Goal: Information Seeking & Learning: Find specific fact

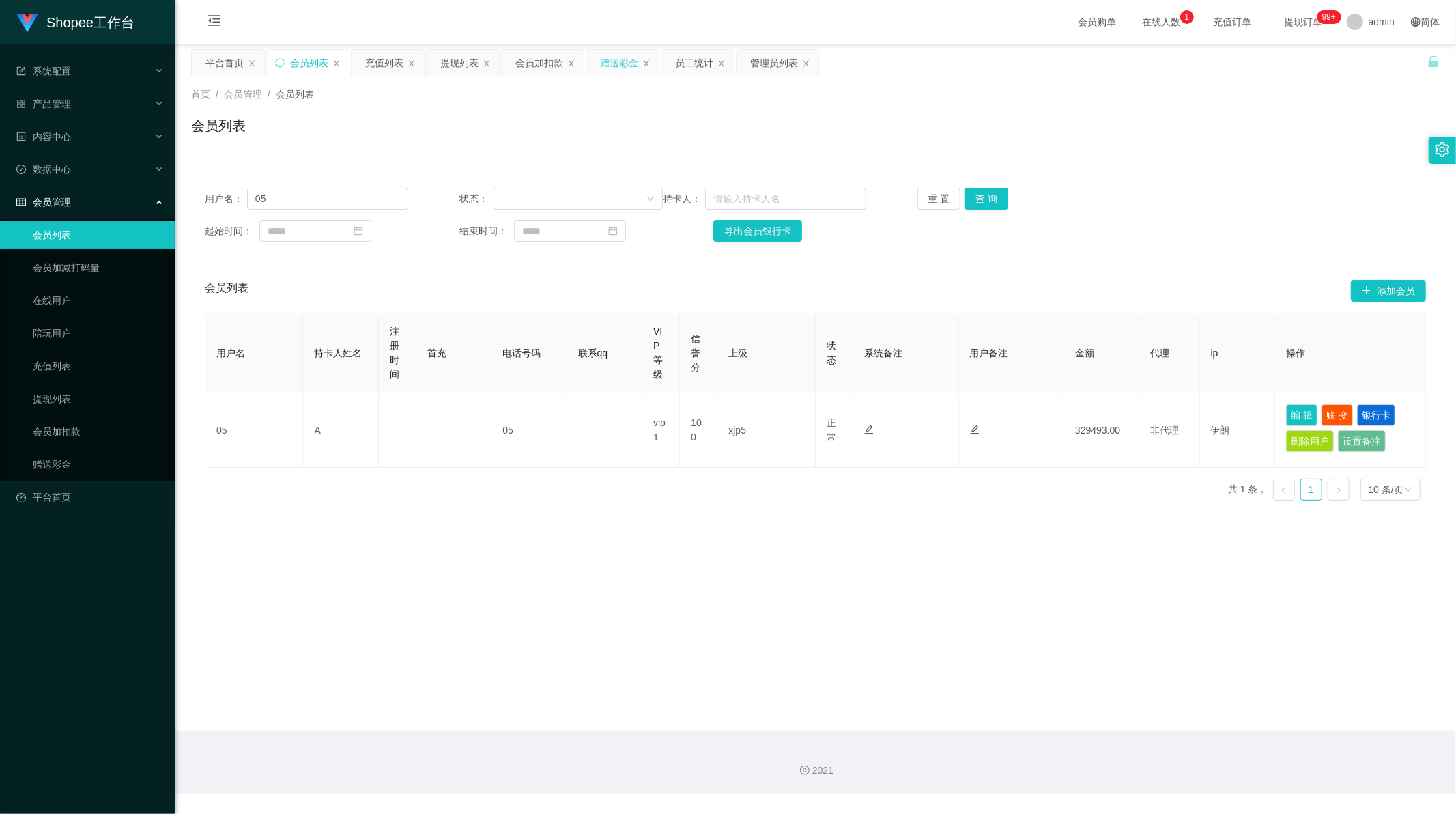
scroll to position [2, 0]
click at [687, 63] on div "员工统计" at bounding box center [694, 63] width 38 height 26
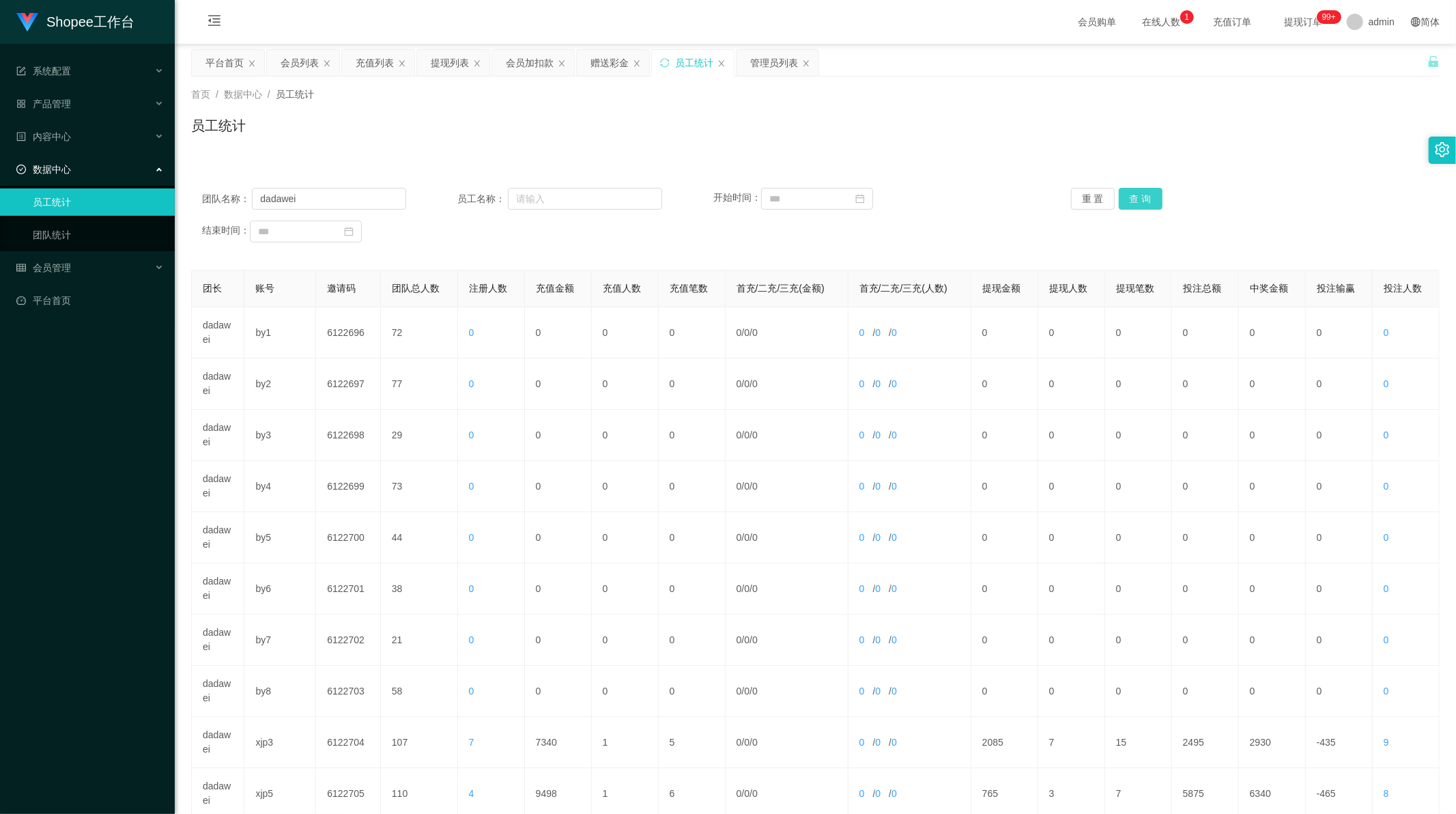
click at [1138, 189] on button "查 询" at bounding box center [1141, 199] width 44 height 22
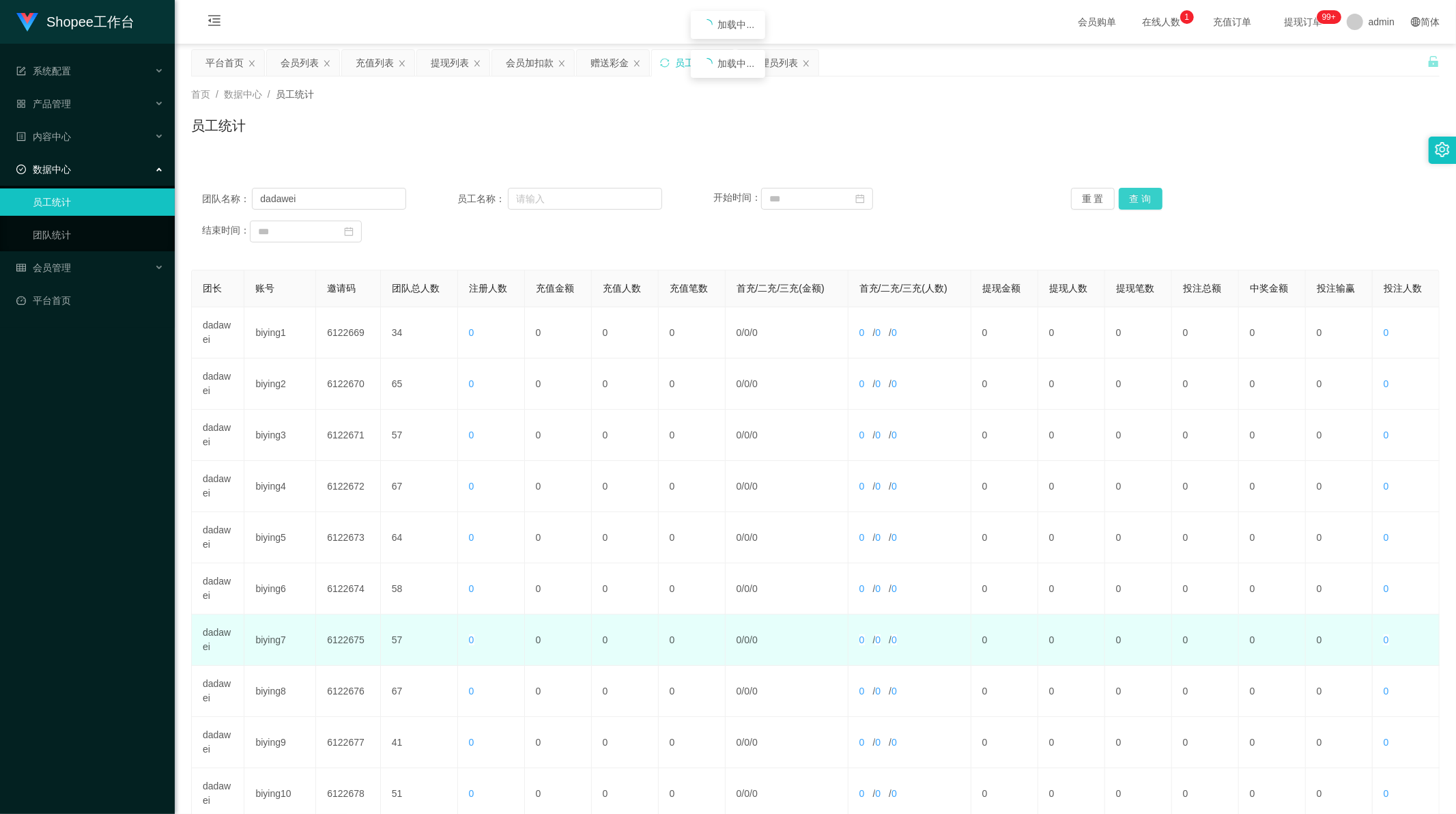
scroll to position [130, 0]
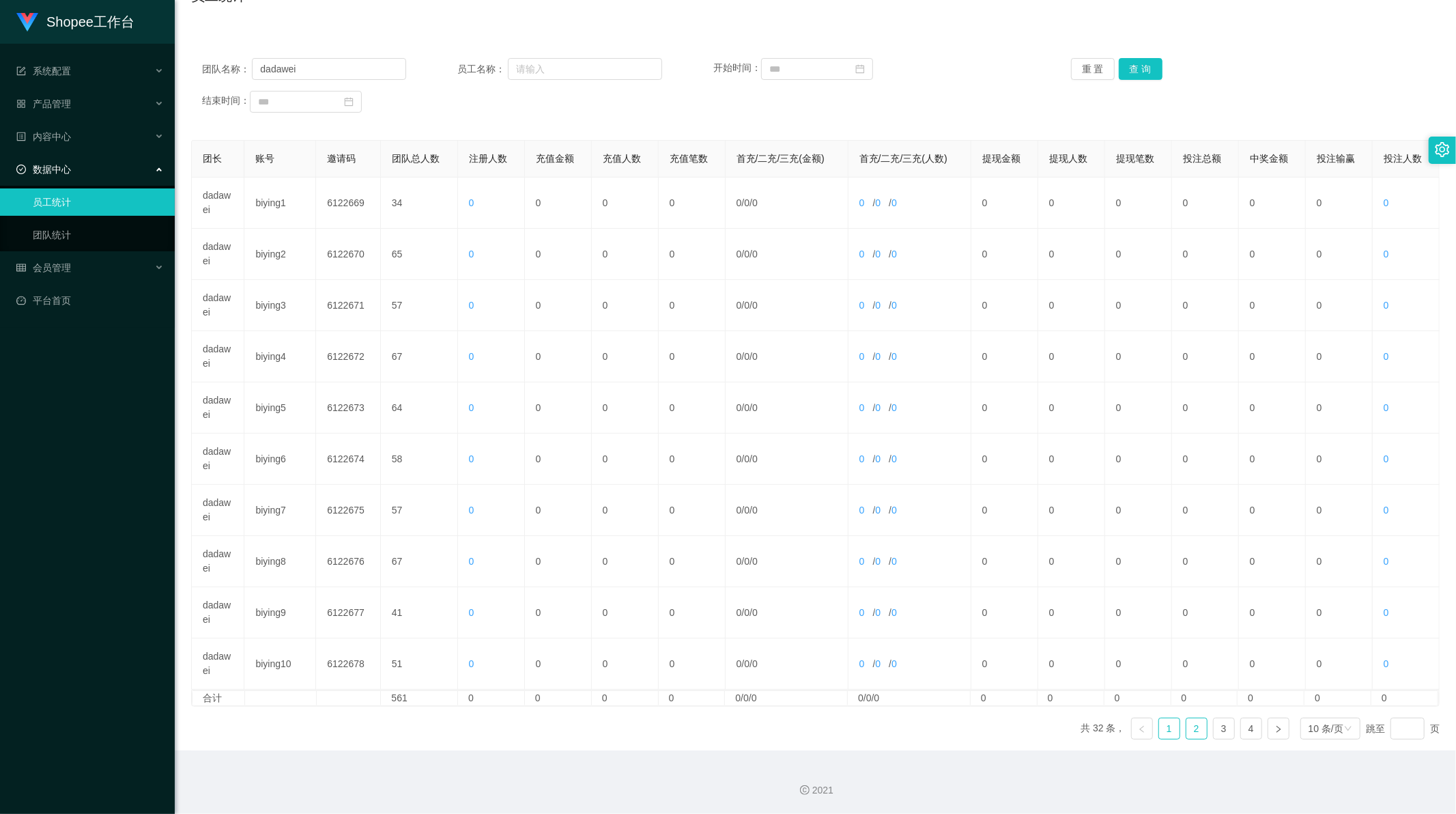
click at [1193, 734] on link "2" at bounding box center [1196, 728] width 20 height 20
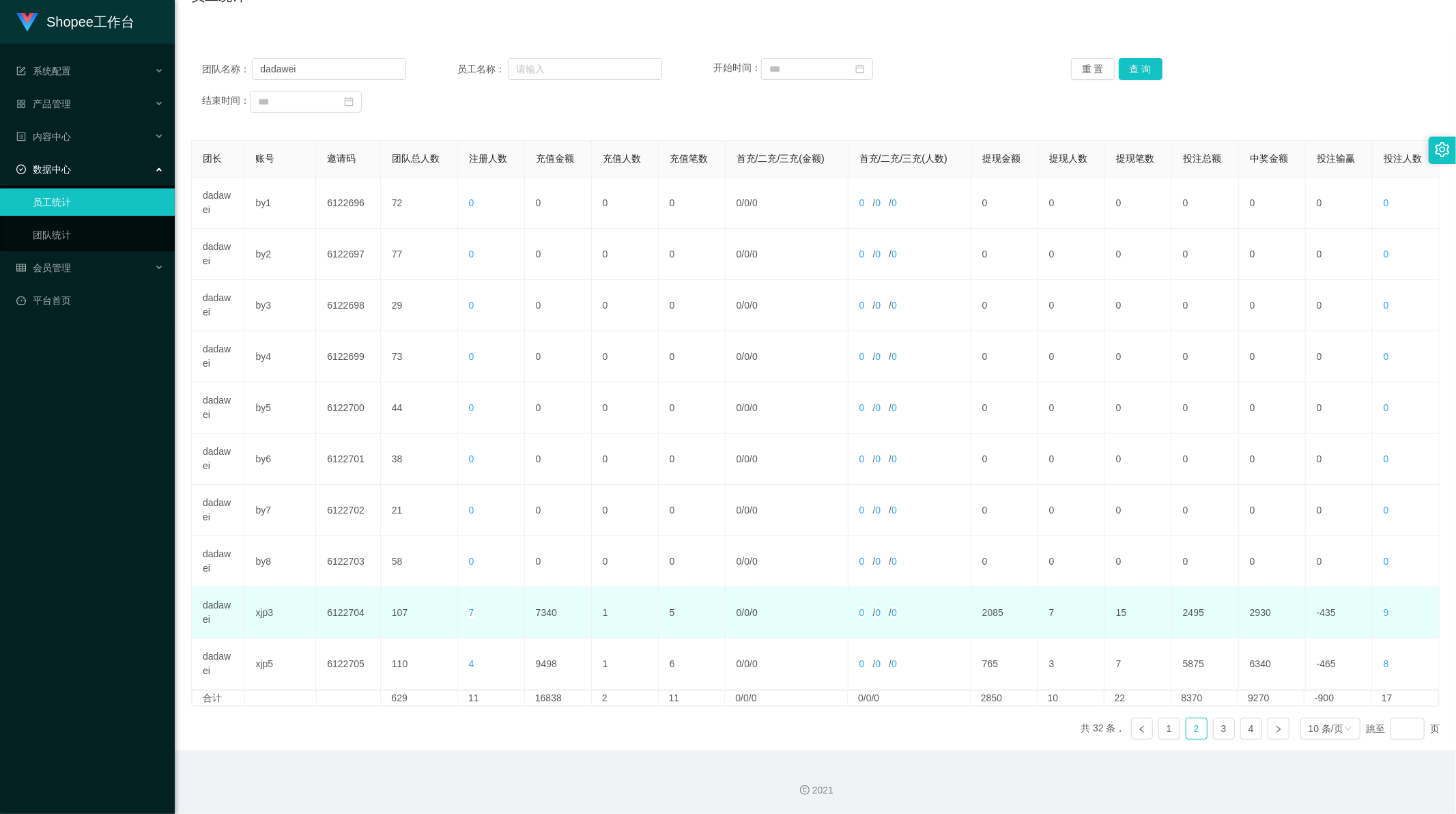
click at [551, 609] on td "7340" at bounding box center [558, 613] width 67 height 52
click at [545, 615] on td "7340" at bounding box center [558, 613] width 67 height 52
copy td "7340"
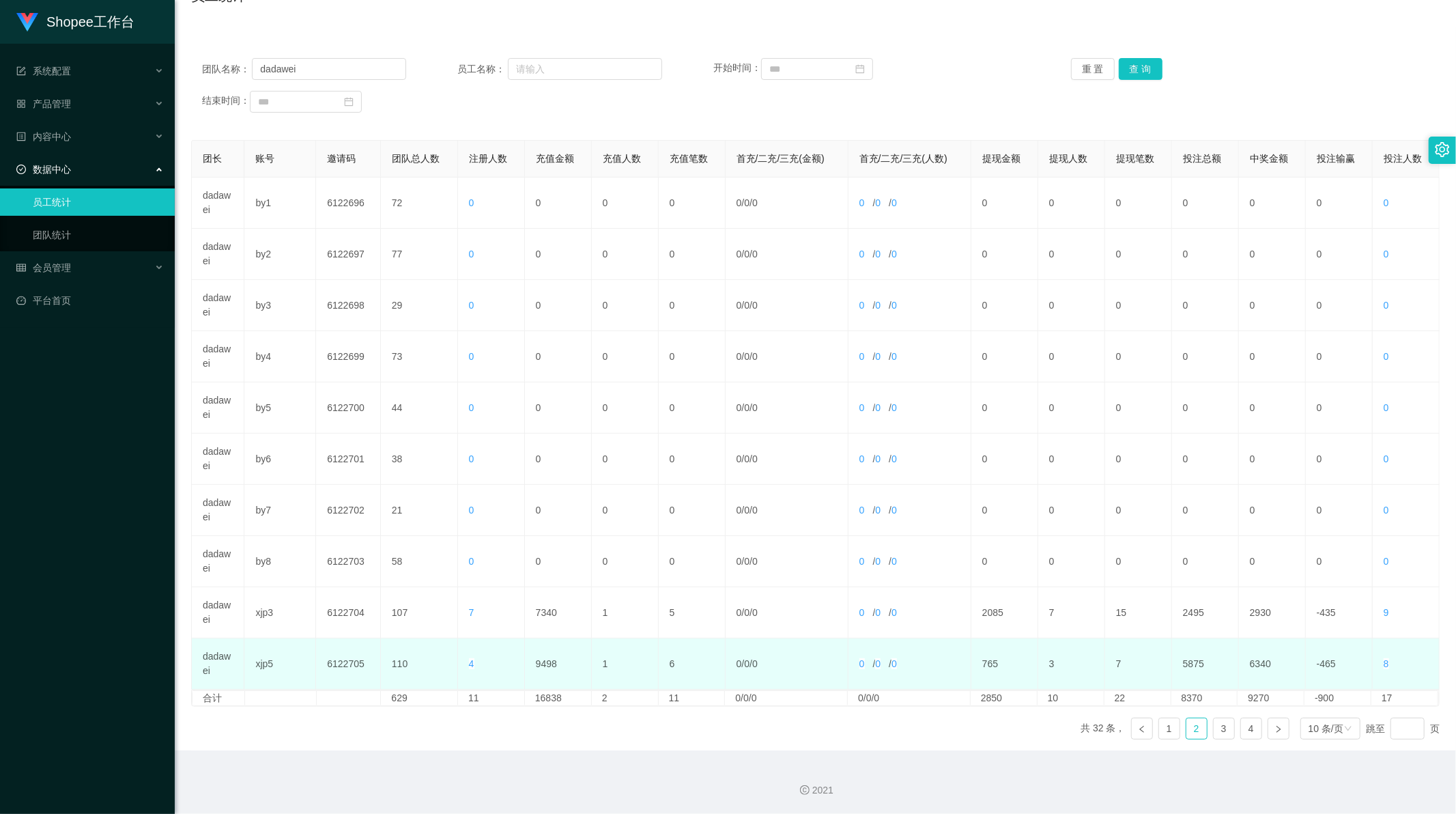
click at [542, 667] on td "9498" at bounding box center [558, 665] width 67 height 52
copy td "9498"
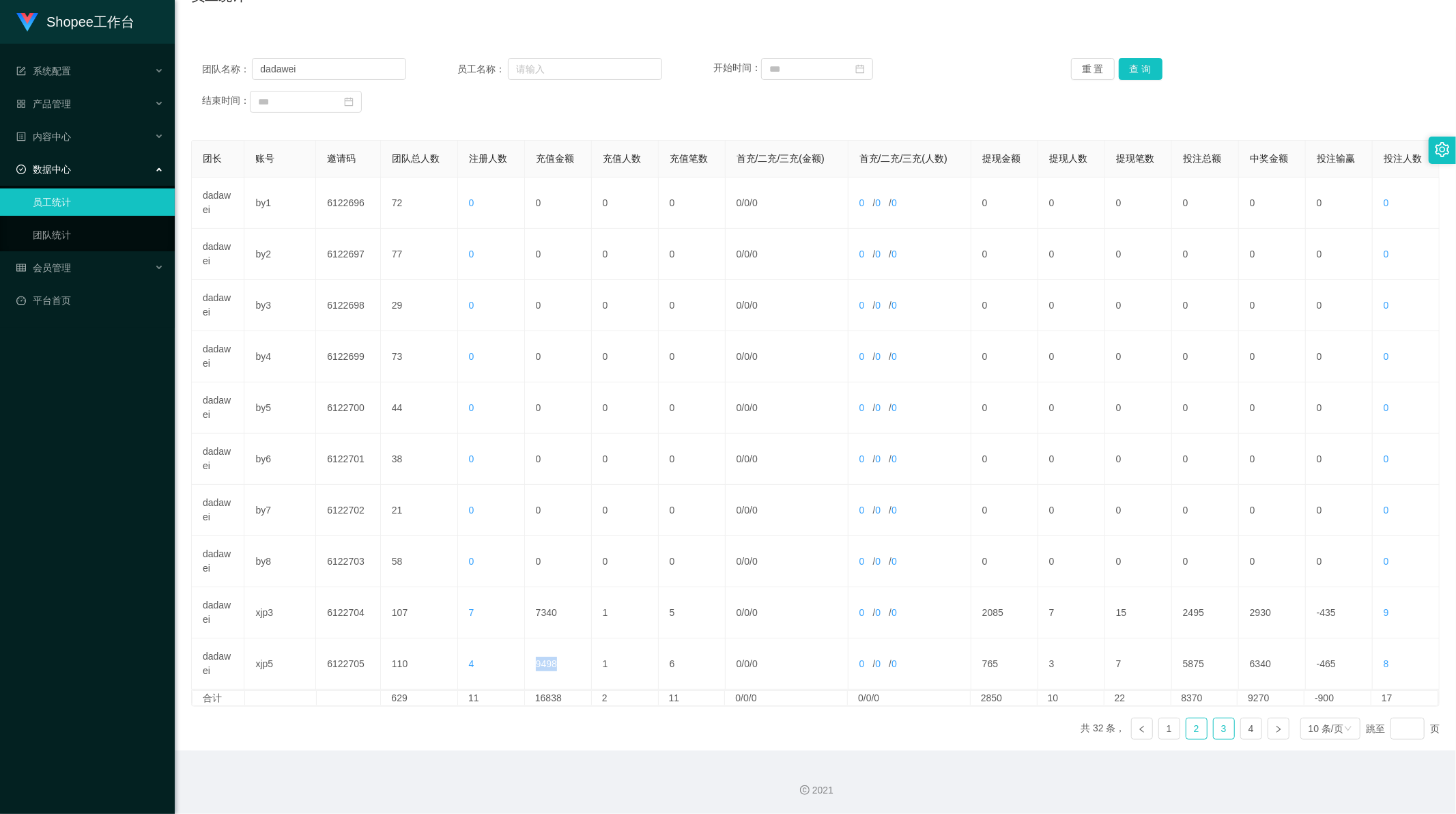
click at [1217, 726] on link "3" at bounding box center [1223, 728] width 20 height 20
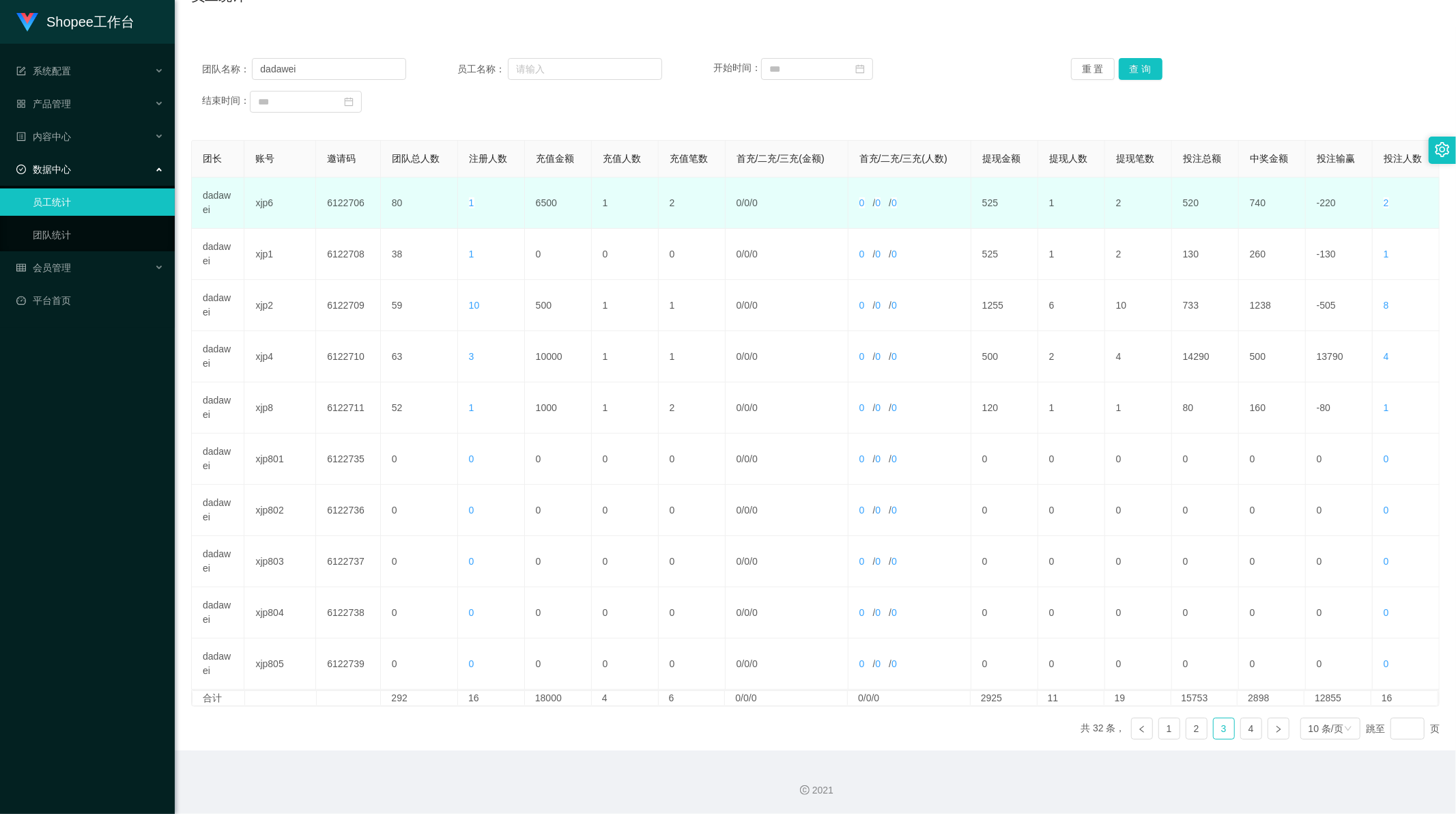
click at [542, 199] on td "6500" at bounding box center [558, 203] width 67 height 52
copy td "6500"
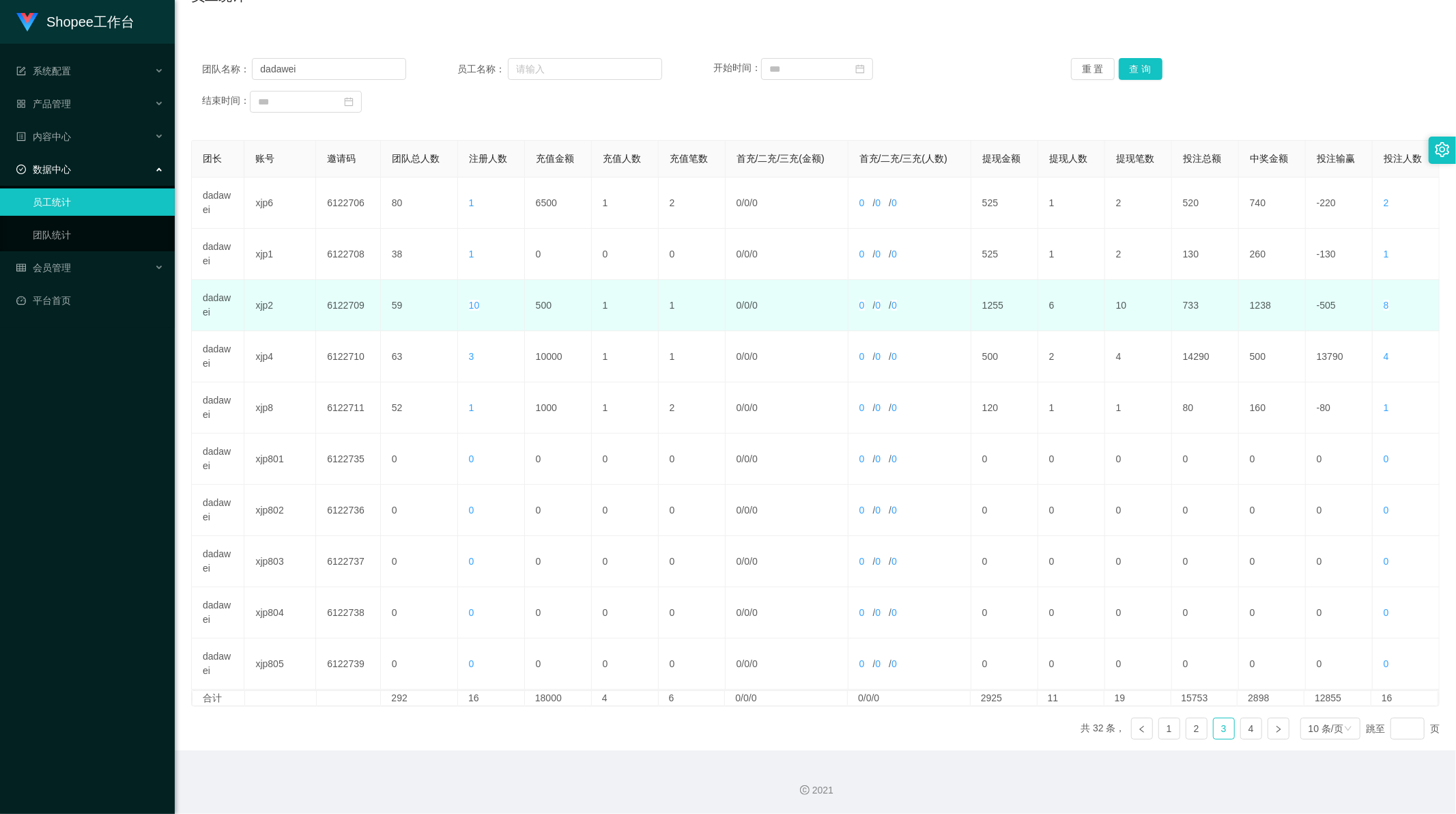
click at [536, 305] on td "500" at bounding box center [558, 305] width 67 height 52
copy td "500"
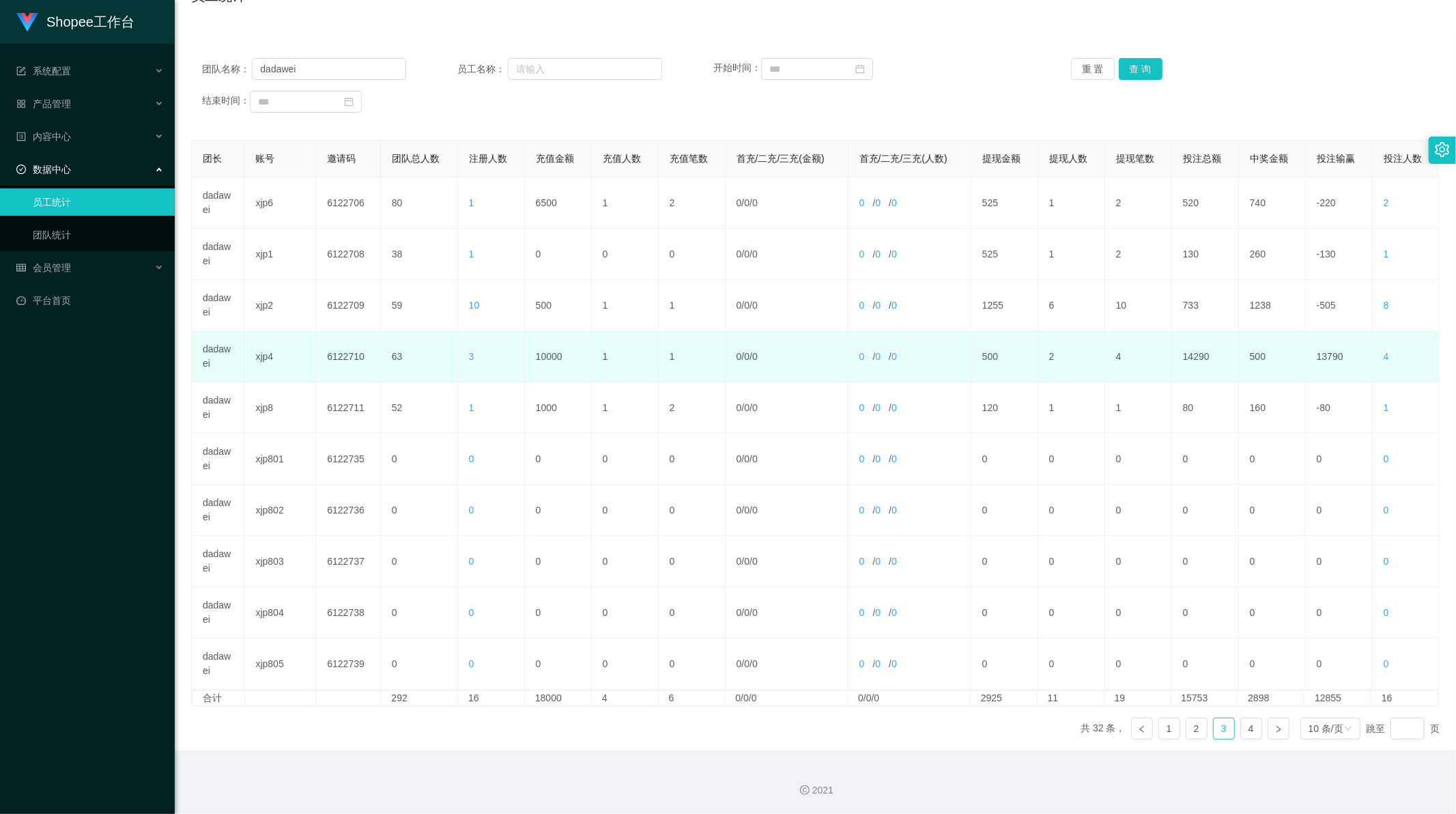
click at [550, 350] on td "10000" at bounding box center [558, 357] width 67 height 52
copy td "10000"
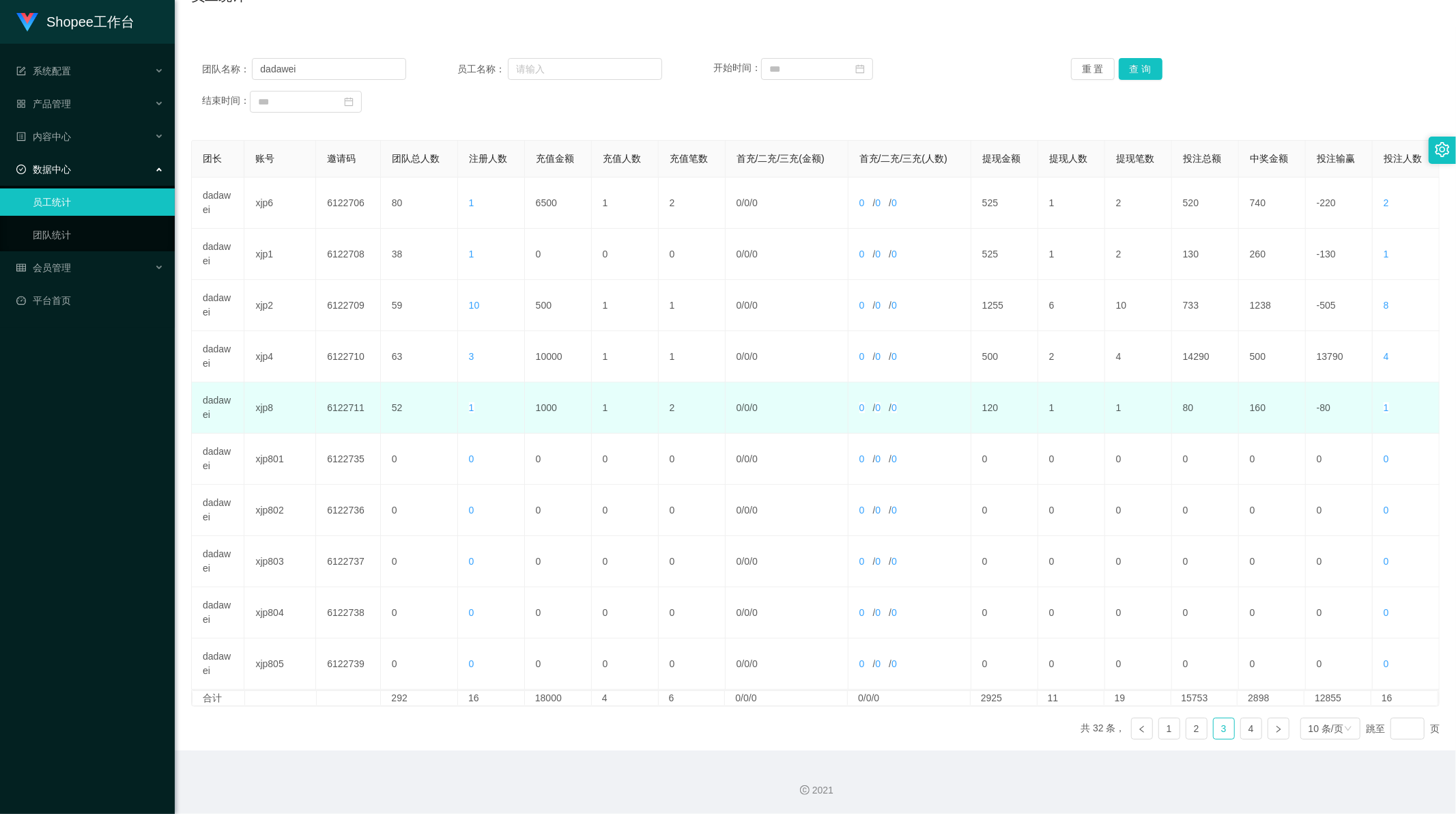
click at [543, 406] on td "1000" at bounding box center [558, 409] width 67 height 52
copy td "1000"
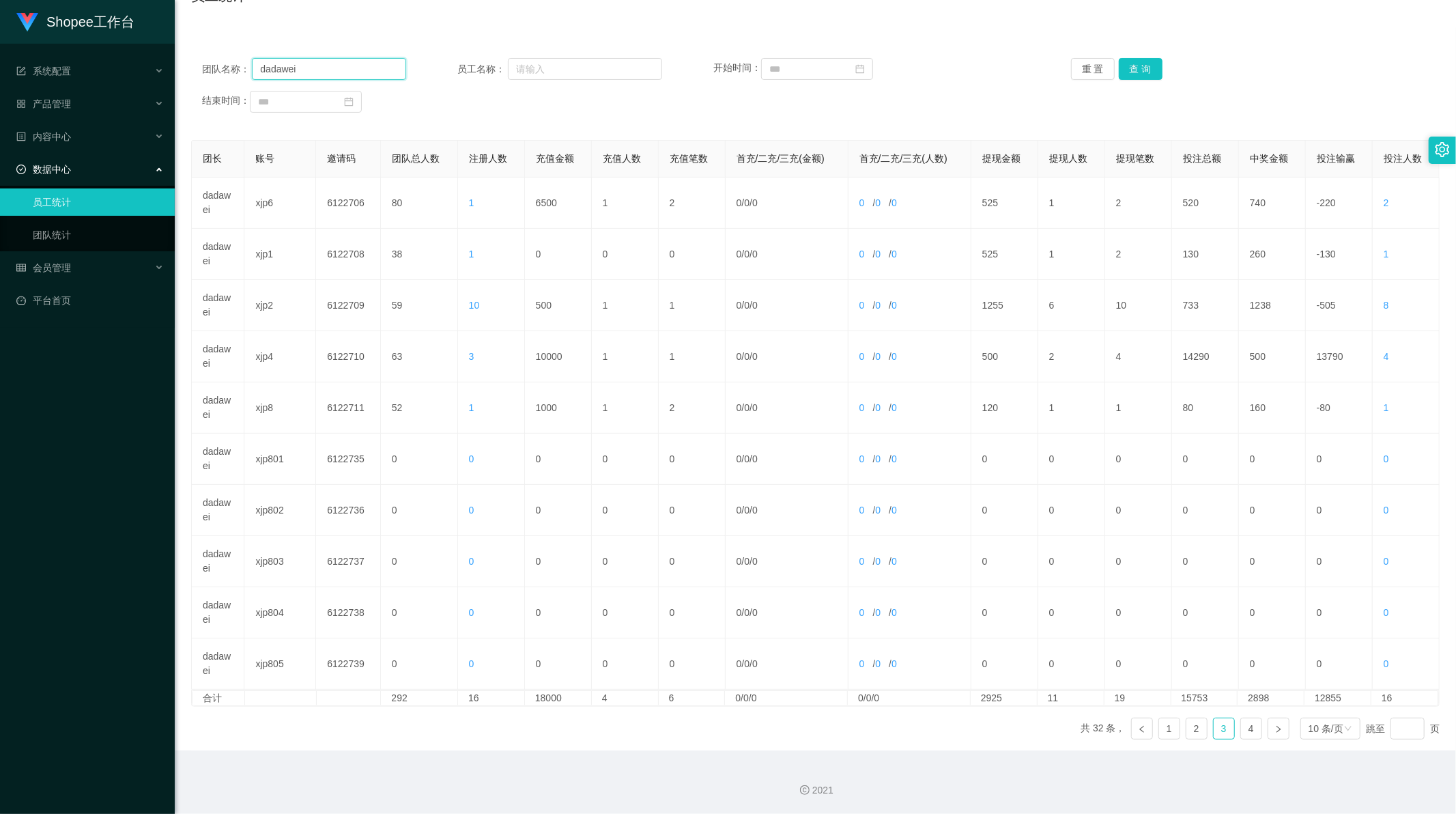
click at [289, 67] on input "dadawei" at bounding box center [330, 69] width 155 height 22
click at [262, 68] on input "dadawei" at bounding box center [330, 69] width 155 height 22
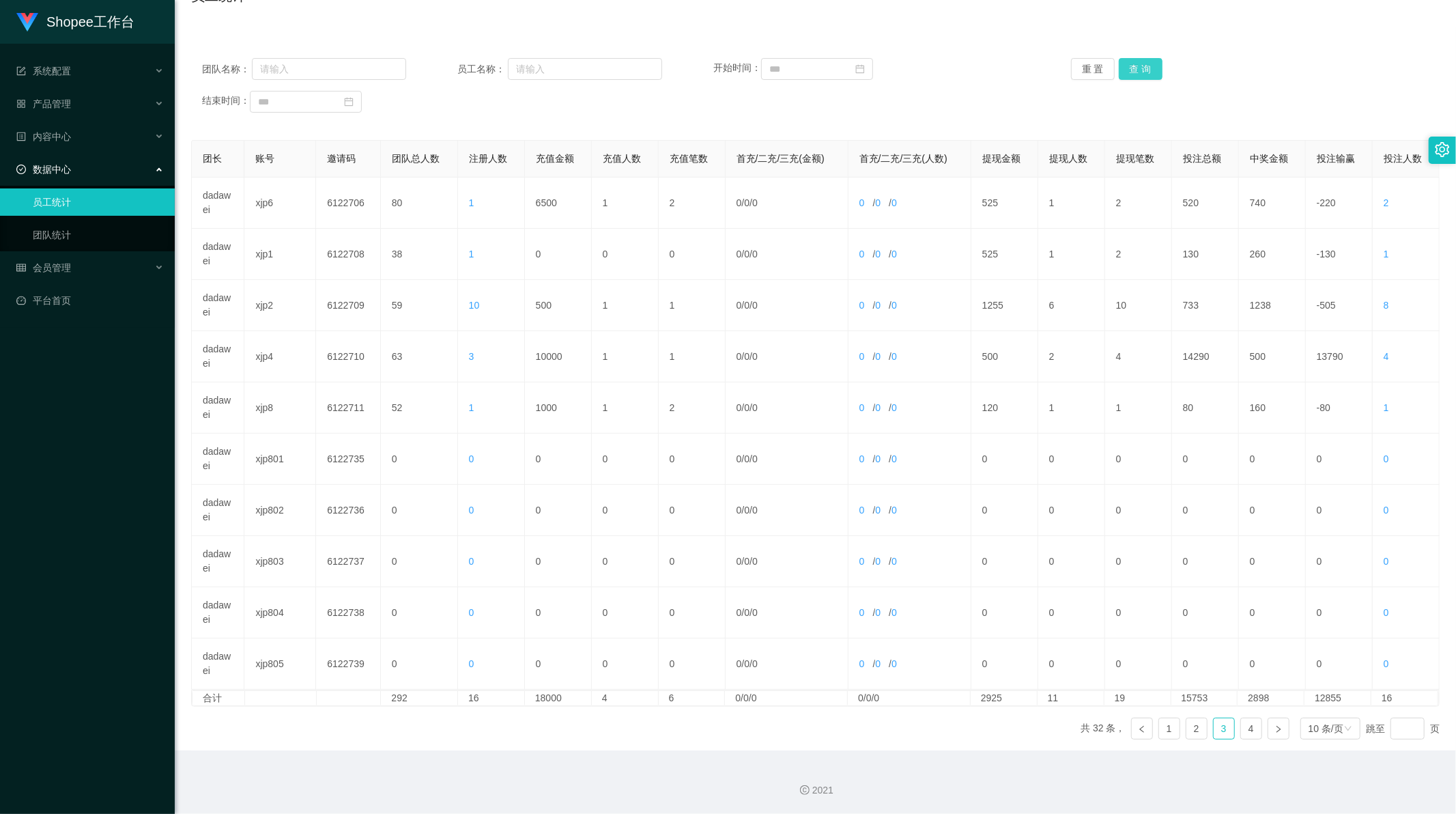
click at [1144, 64] on button "查 询" at bounding box center [1141, 69] width 44 height 22
click at [1249, 728] on link "5" at bounding box center [1251, 728] width 20 height 20
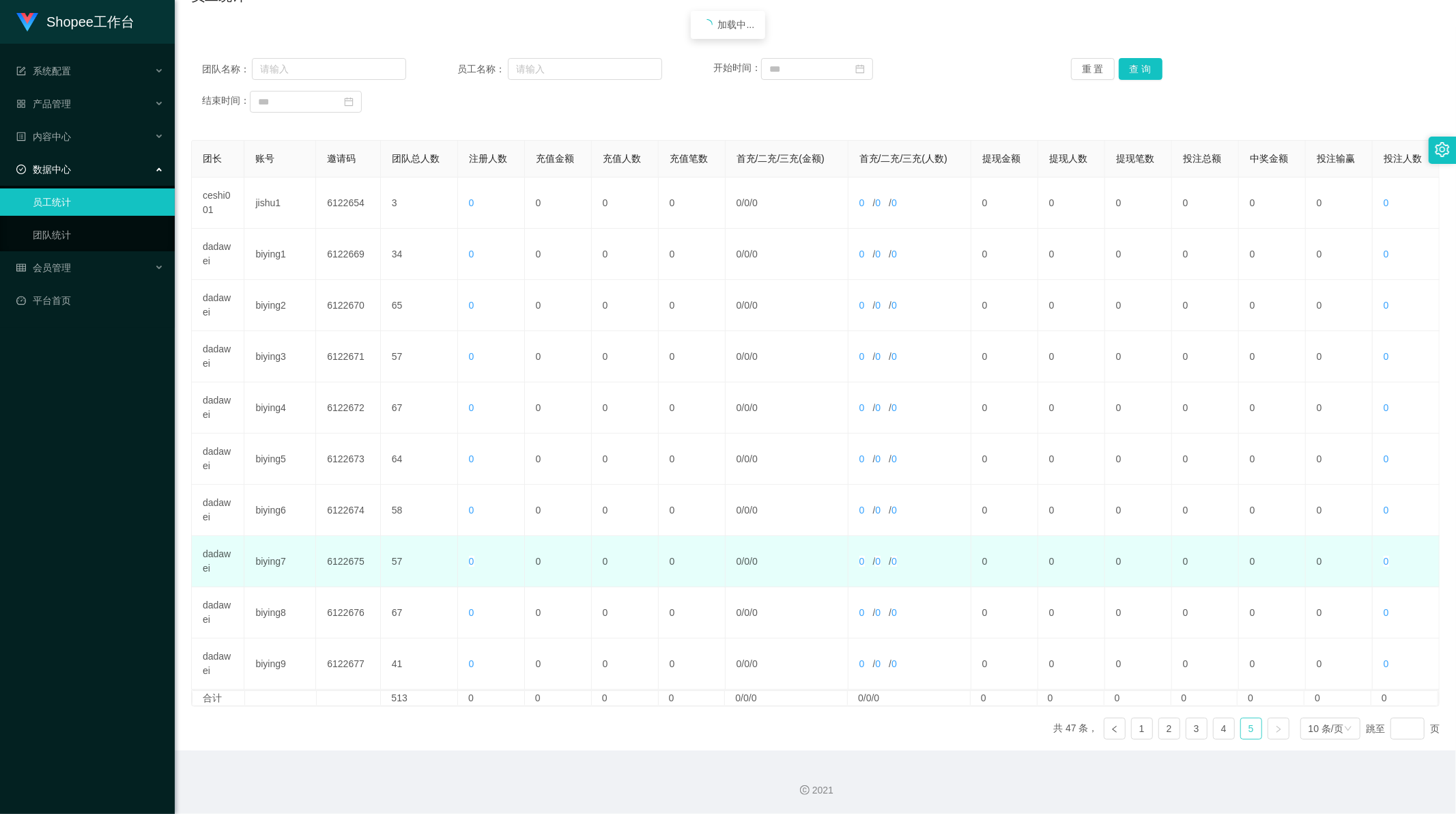
scroll to position [0, 0]
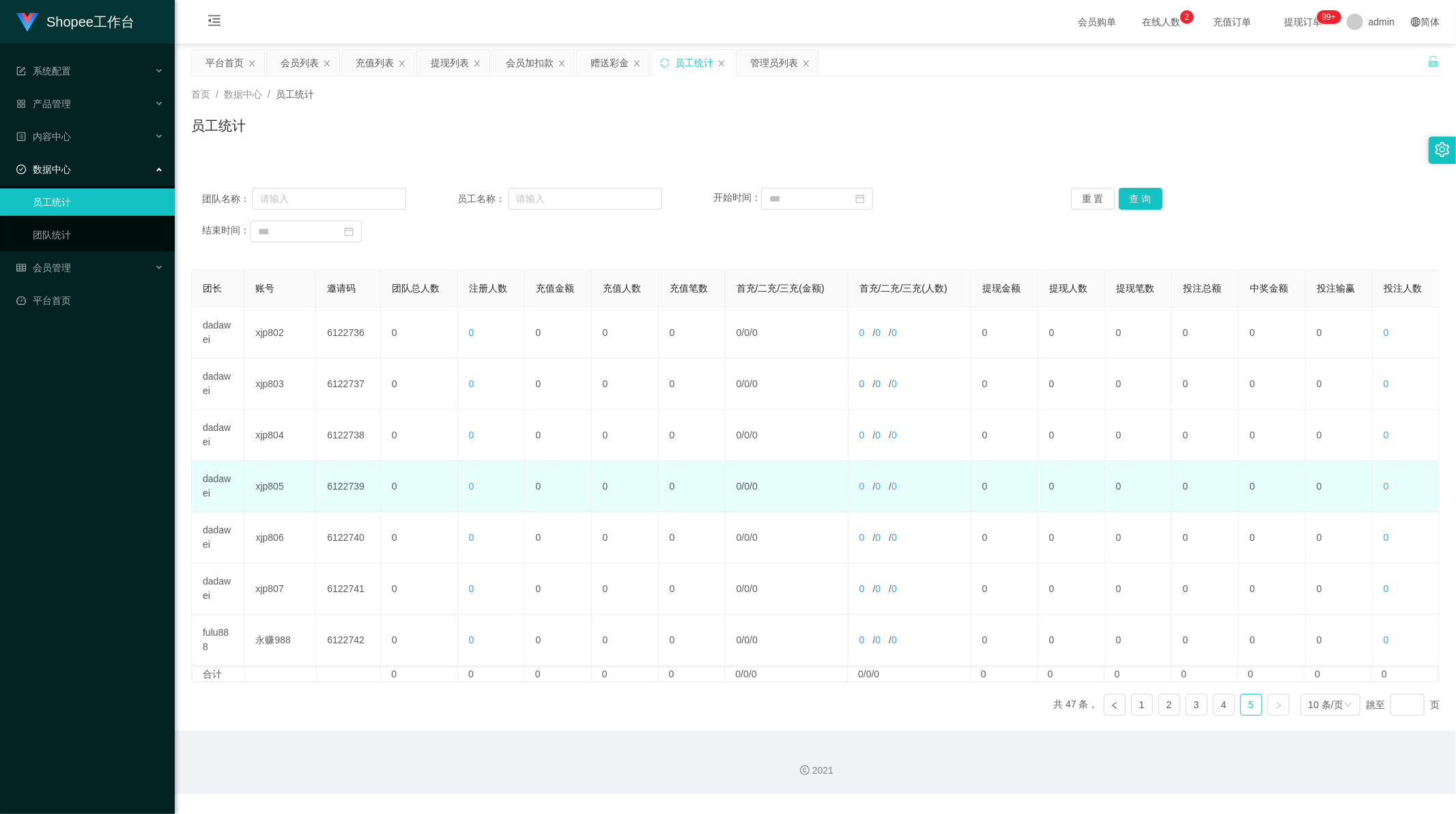
click at [207, 479] on td "dadawei" at bounding box center [217, 487] width 52 height 52
click at [268, 493] on td "xjp805" at bounding box center [280, 487] width 72 height 52
click at [269, 482] on td "xjp805" at bounding box center [280, 487] width 72 height 52
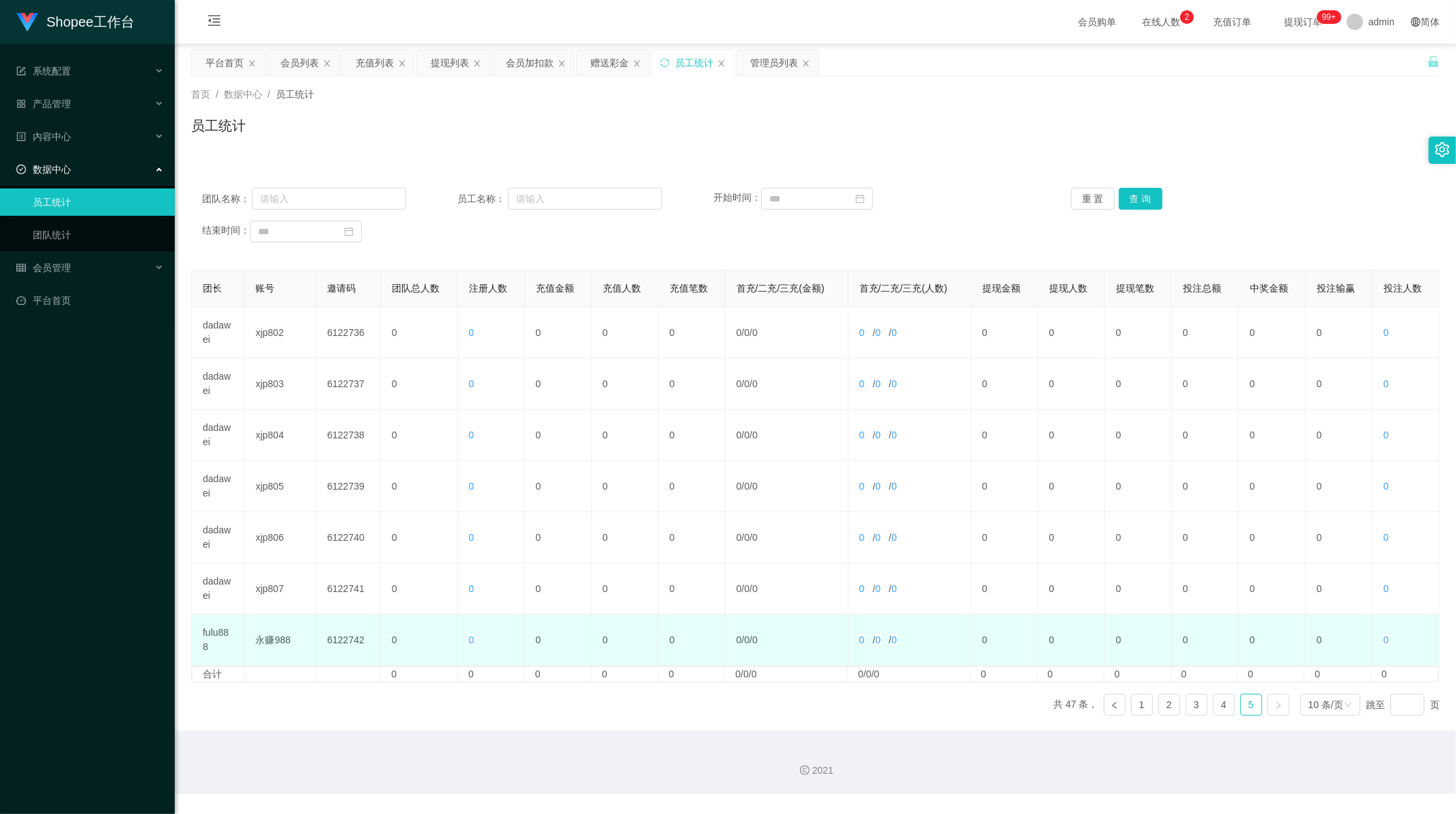
click at [217, 631] on td "fulu888" at bounding box center [217, 640] width 52 height 52
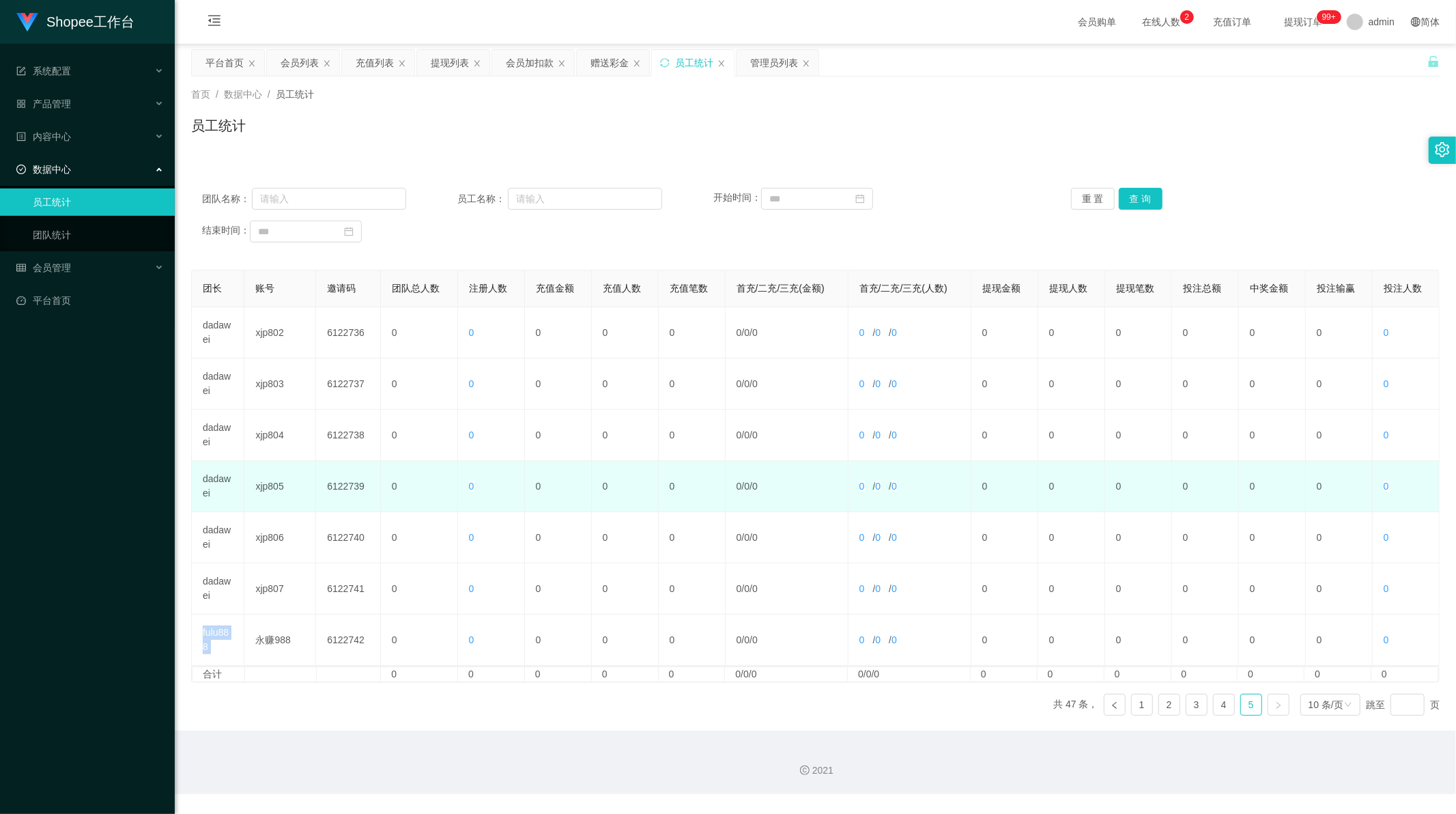
drag, startPoint x: 217, startPoint y: 631, endPoint x: 280, endPoint y: 474, distance: 169.2
click at [217, 631] on td "fulu888" at bounding box center [217, 640] width 52 height 52
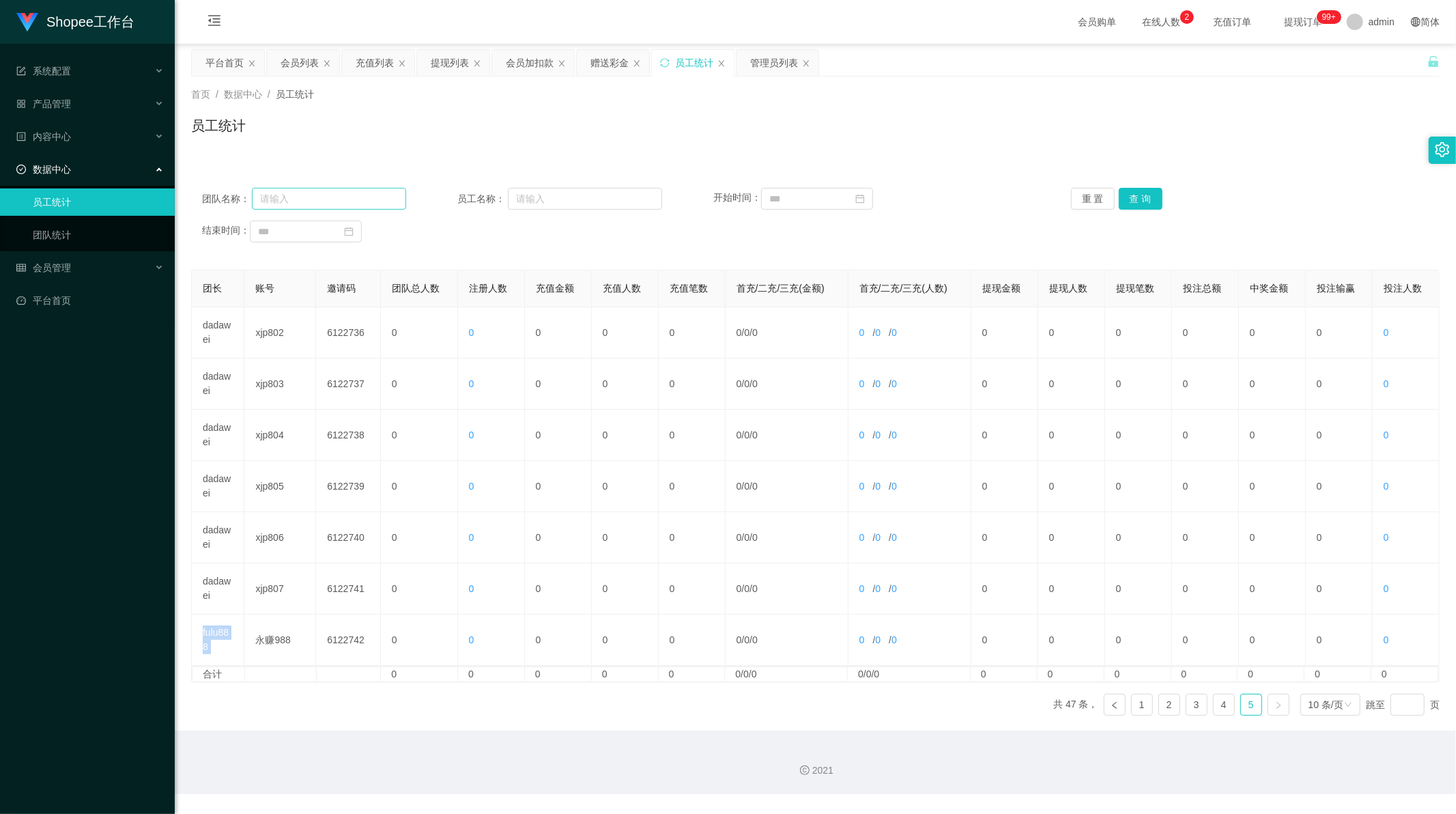
copy td "fulu888"
drag, startPoint x: 342, startPoint y: 196, endPoint x: 924, endPoint y: 188, distance: 582.1
click at [352, 200] on input "text" at bounding box center [330, 199] width 155 height 22
paste input "fulu888"
type input "fulu888"
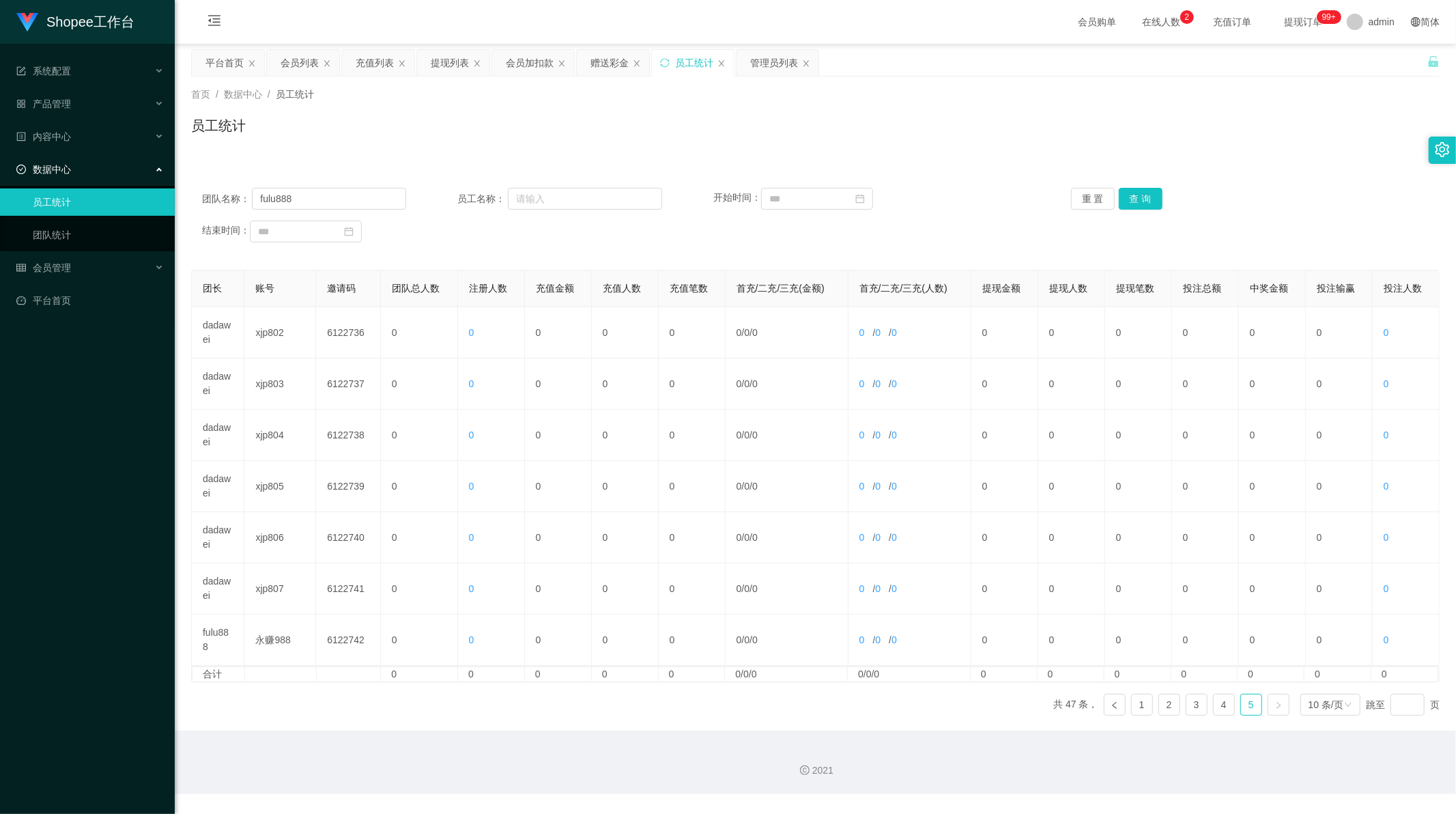
click at [1158, 192] on div "重 置 查 询" at bounding box center [1173, 199] width 204 height 22
click at [1143, 194] on button "查 询" at bounding box center [1141, 199] width 44 height 22
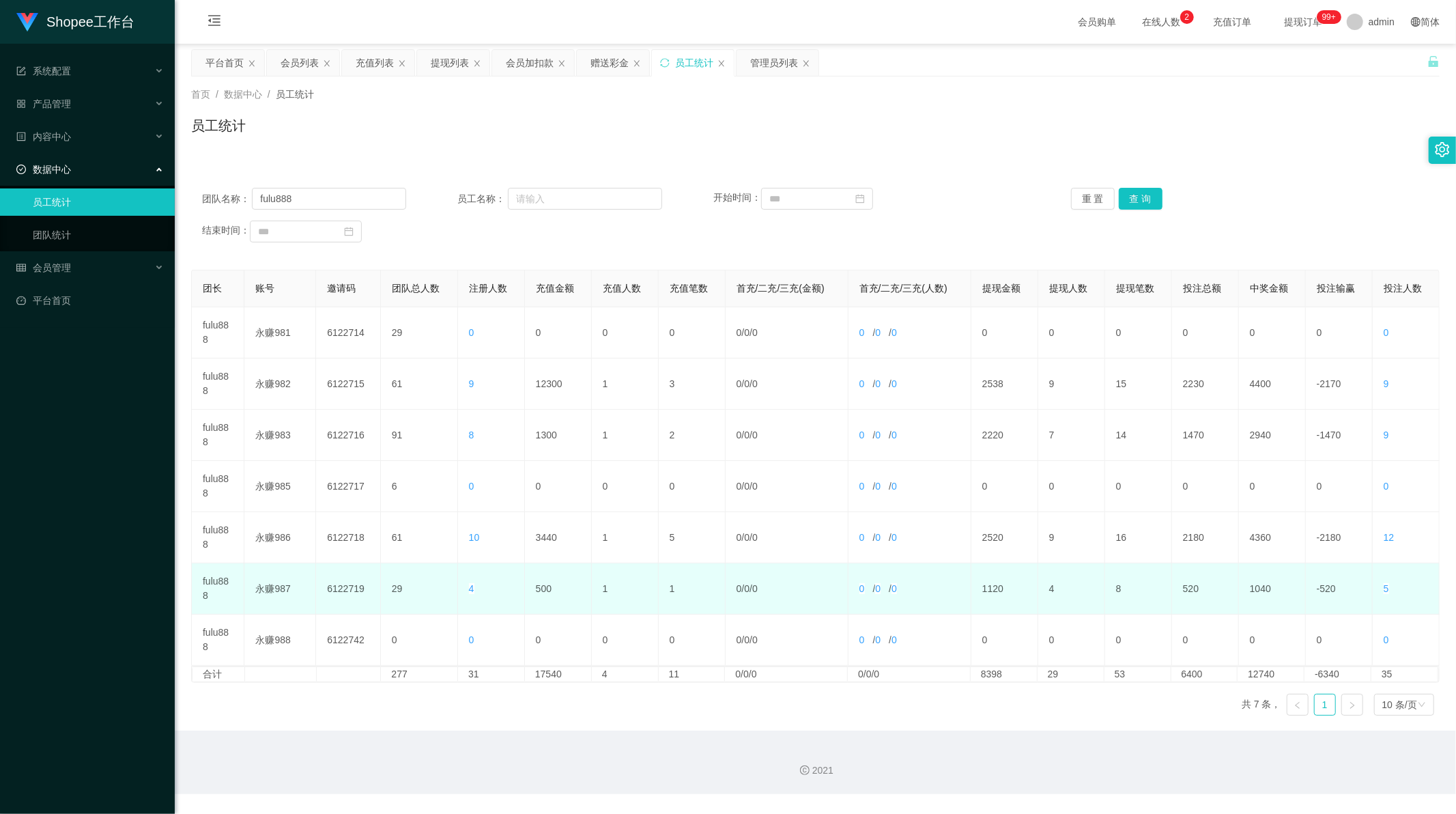
click at [543, 588] on td "500" at bounding box center [558, 589] width 67 height 52
copy td "500"
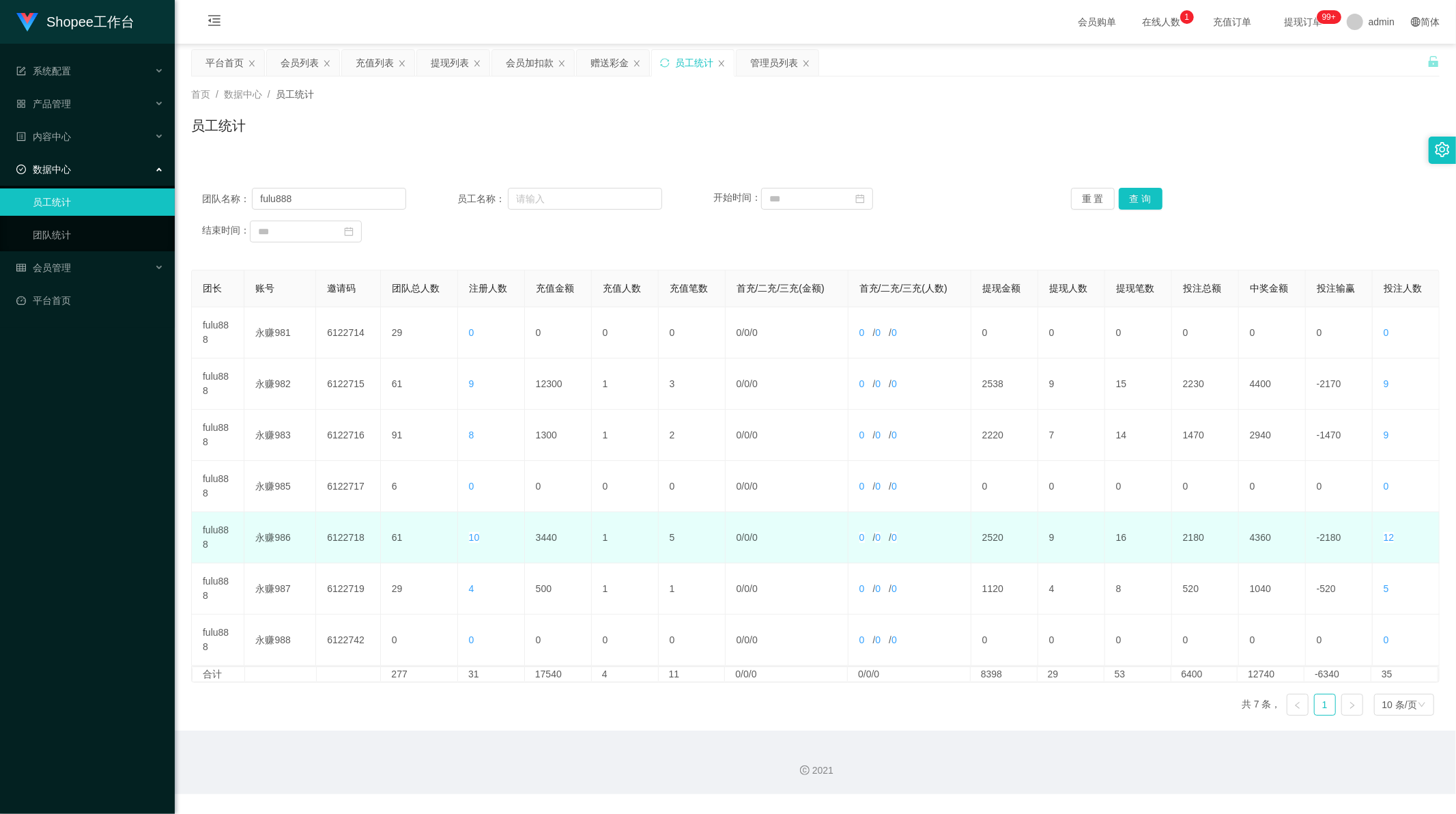
click at [544, 534] on td "3440" at bounding box center [558, 538] width 67 height 52
copy td "3440"
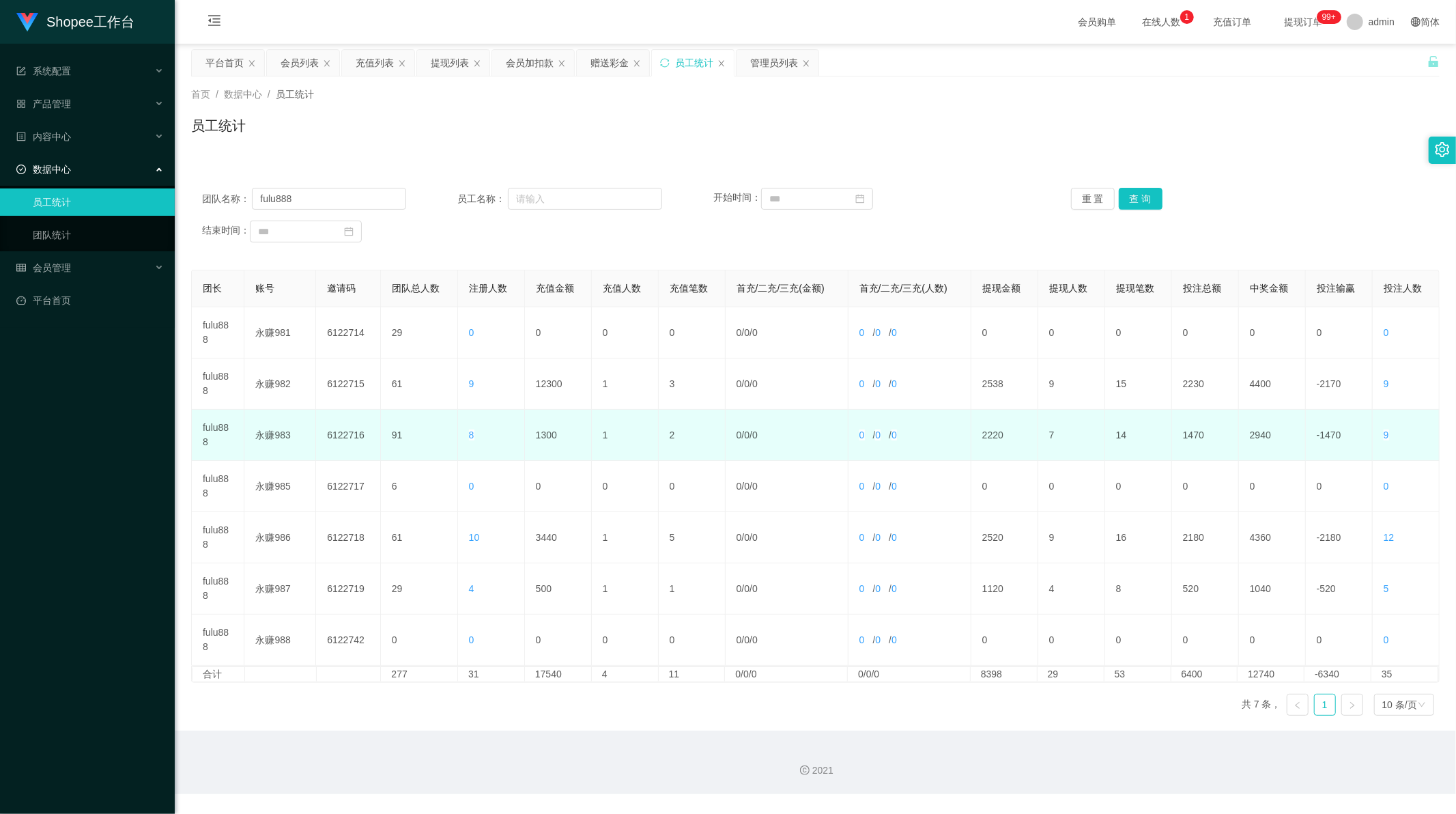
click at [545, 433] on td "1300" at bounding box center [558, 436] width 67 height 52
copy td "1300"
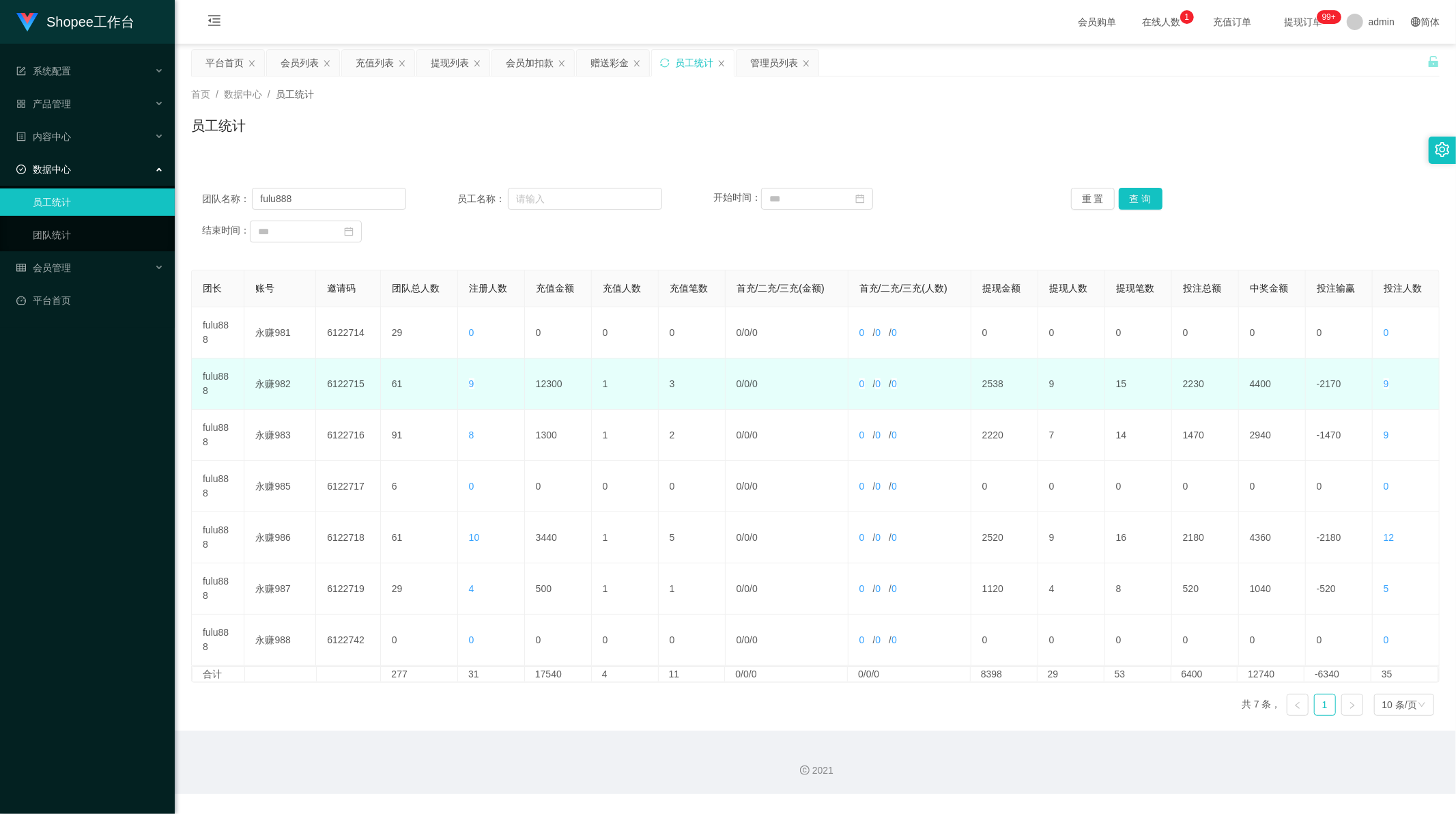
click at [548, 381] on td "12300" at bounding box center [558, 384] width 67 height 52
